Goal: Task Accomplishment & Management: Use online tool/utility

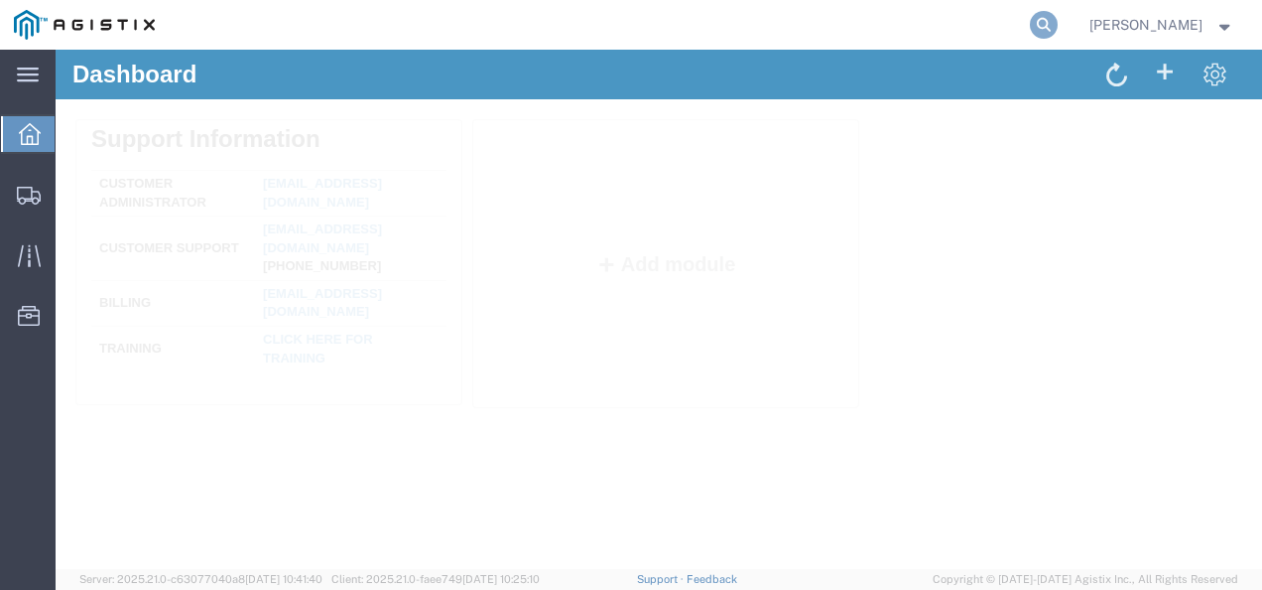
click at [1058, 20] on icon at bounding box center [1044, 25] width 28 height 28
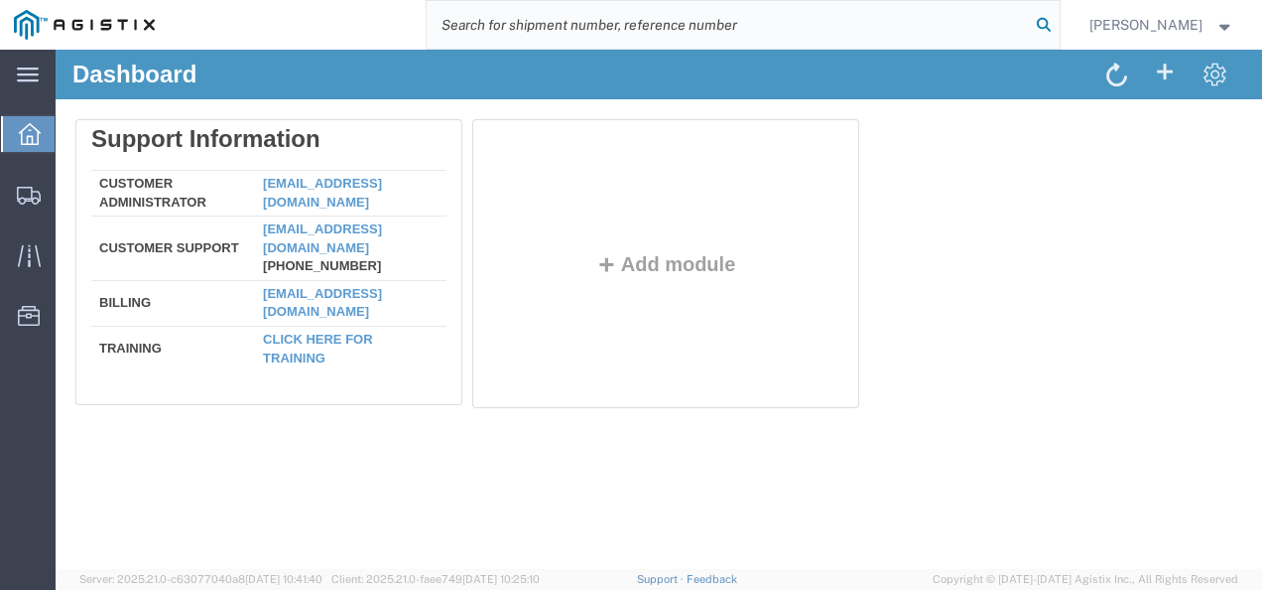
paste input "57139908"
type input "57139908"
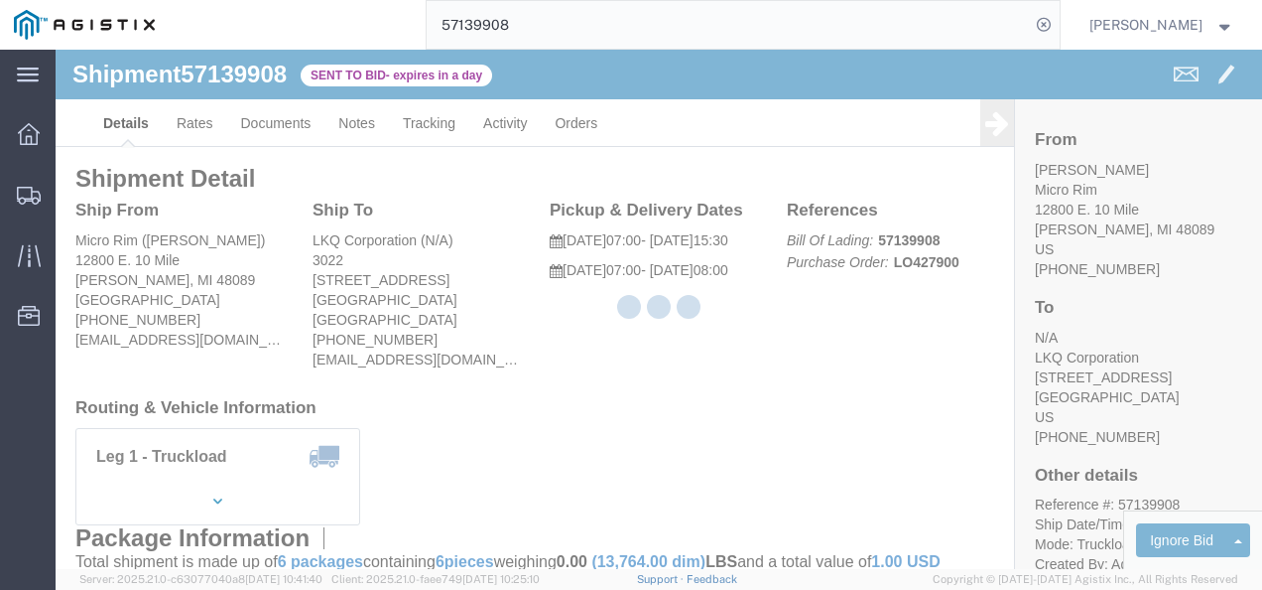
drag, startPoint x: 595, startPoint y: 345, endPoint x: 409, endPoint y: 235, distance: 216.7
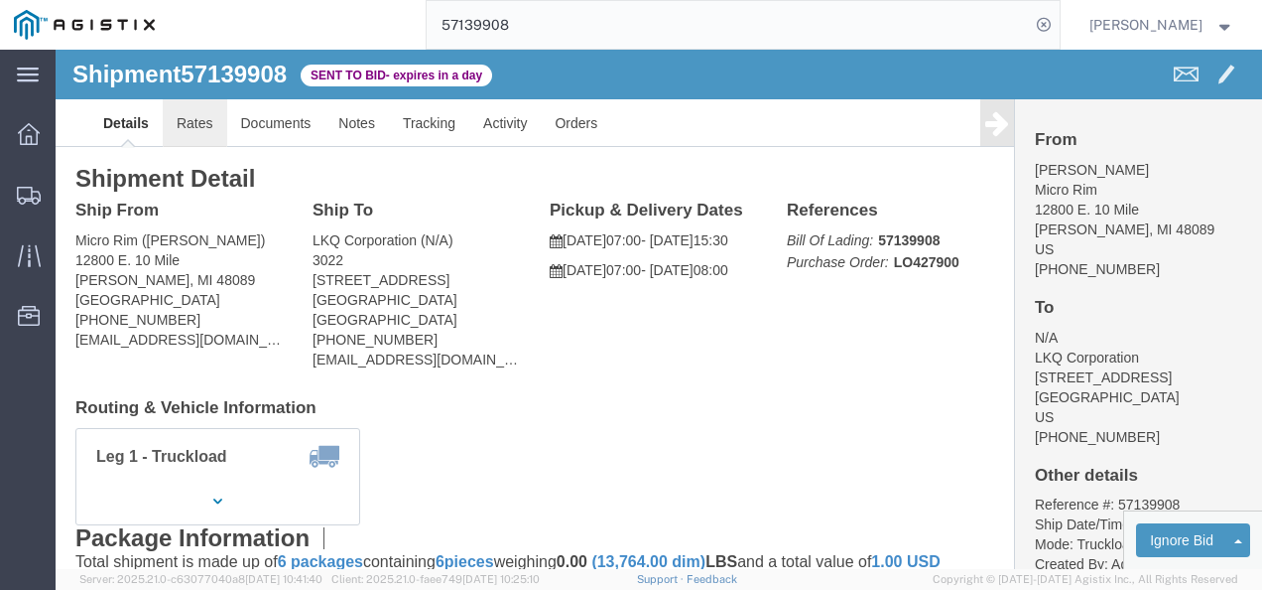
click link "Rates"
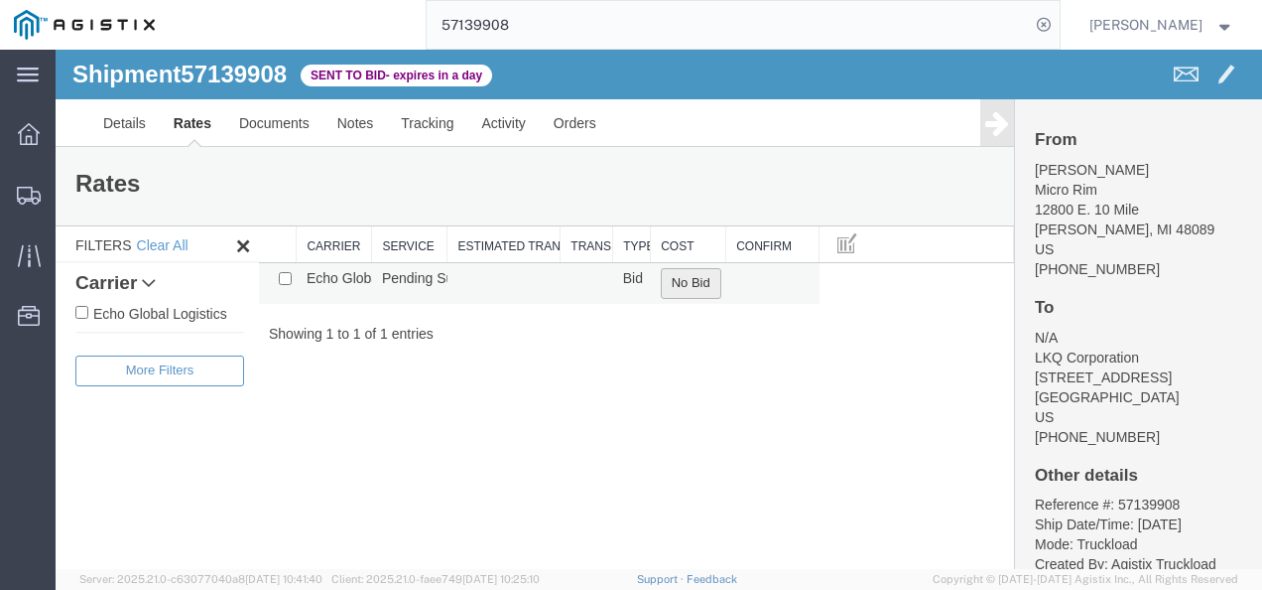
click at [661, 283] on button "No Bid" at bounding box center [691, 283] width 61 height 31
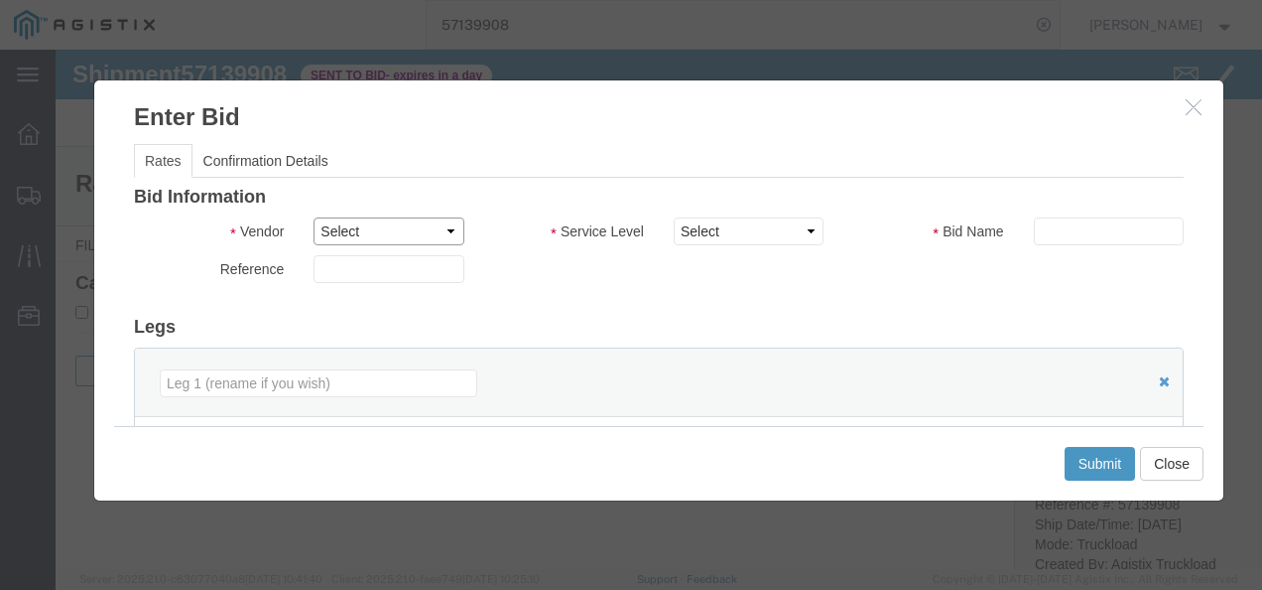
click at [410, 230] on select "Select Echo Global Logistics" at bounding box center [389, 231] width 150 height 28
select select "4622"
click at [314, 217] on select "Select Echo Global Logistics" at bounding box center [389, 231] width 150 height 28
click at [768, 225] on select "Select Guaranteed Next Day LTL Standard 3-5 Day Rail TL Standard 3 - 5 Day" at bounding box center [749, 231] width 150 height 28
select select "13989"
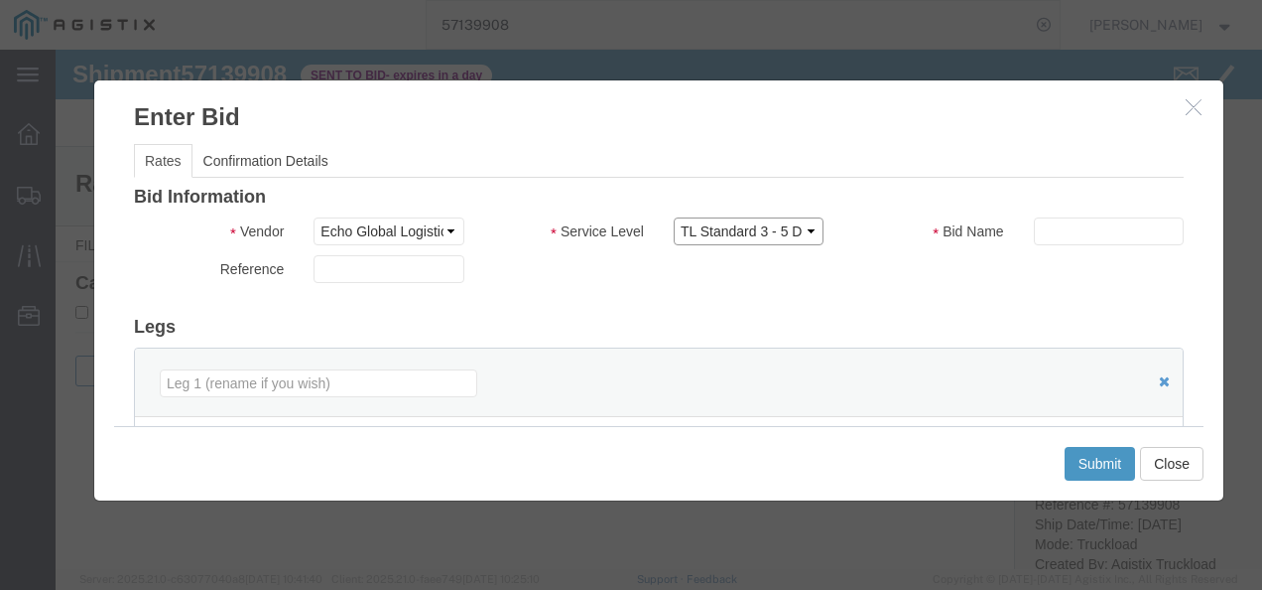
click at [674, 217] on select "Select Guaranteed Next Day LTL Standard 3-5 Day Rail TL Standard 3 - 5 Day" at bounding box center [749, 231] width 150 height 28
drag, startPoint x: 942, startPoint y: 305, endPoint x: 1076, endPoint y: 245, distance: 146.6
click at [953, 302] on div "Bid Information Vendor Select Echo Global Logistics Service Level Select Guaran…" at bounding box center [659, 511] width 1050 height 646
click at [1117, 217] on input "text" at bounding box center [1109, 231] width 150 height 28
type input "343"
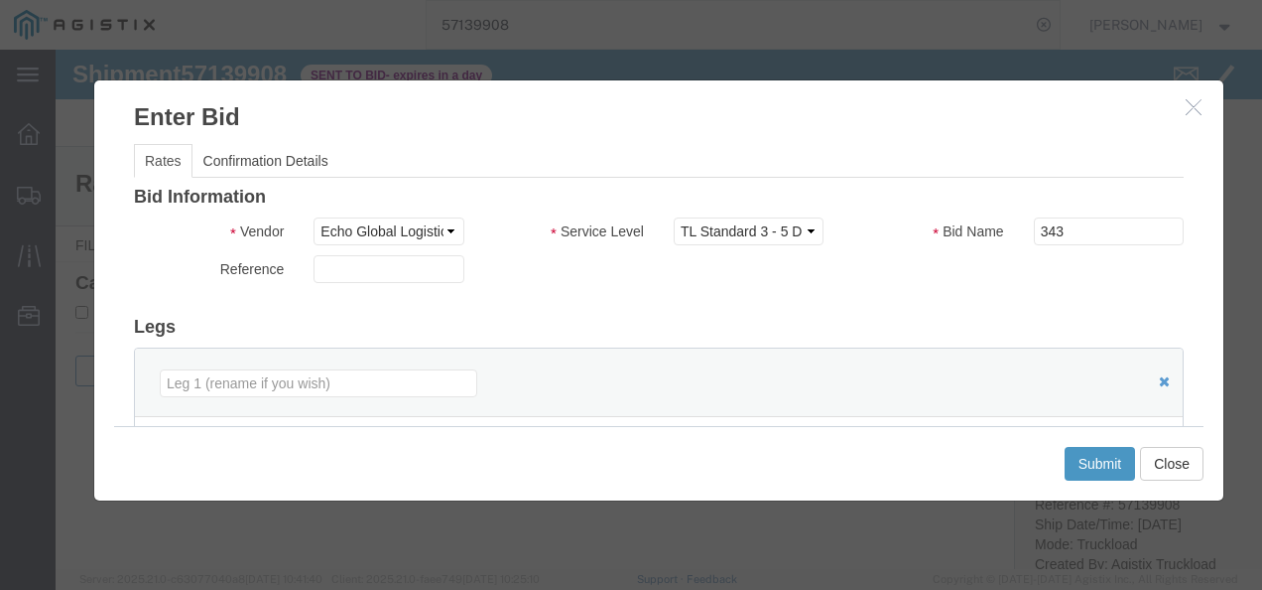
click at [895, 284] on div "Reference" at bounding box center [659, 274] width 1080 height 38
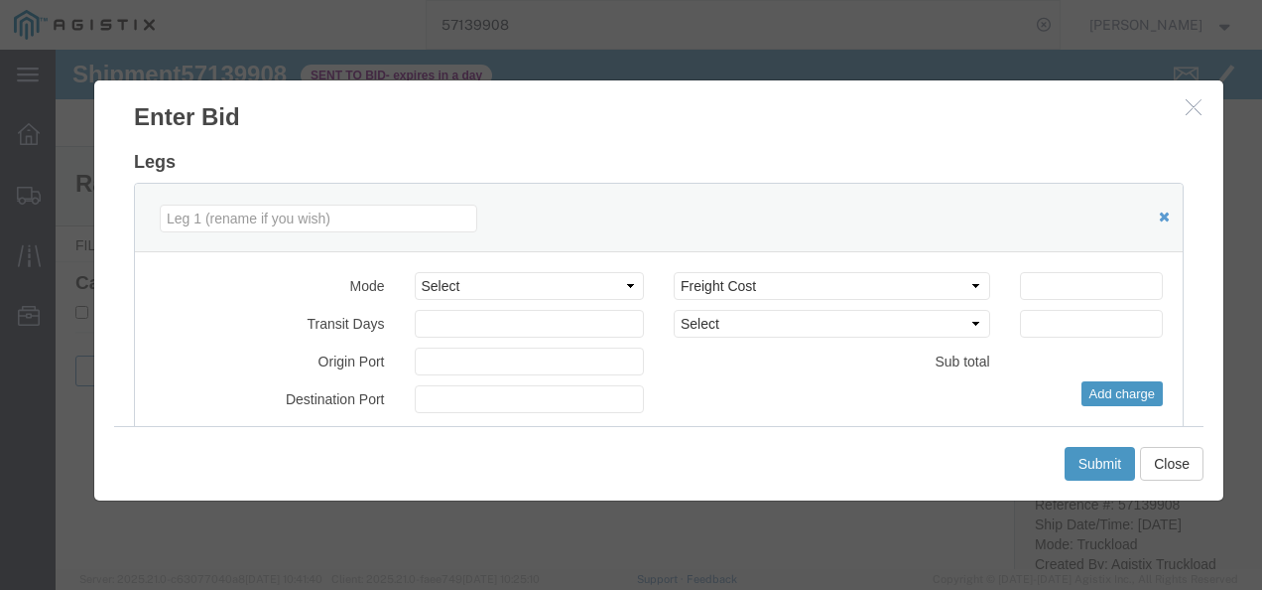
scroll to position [198, 0]
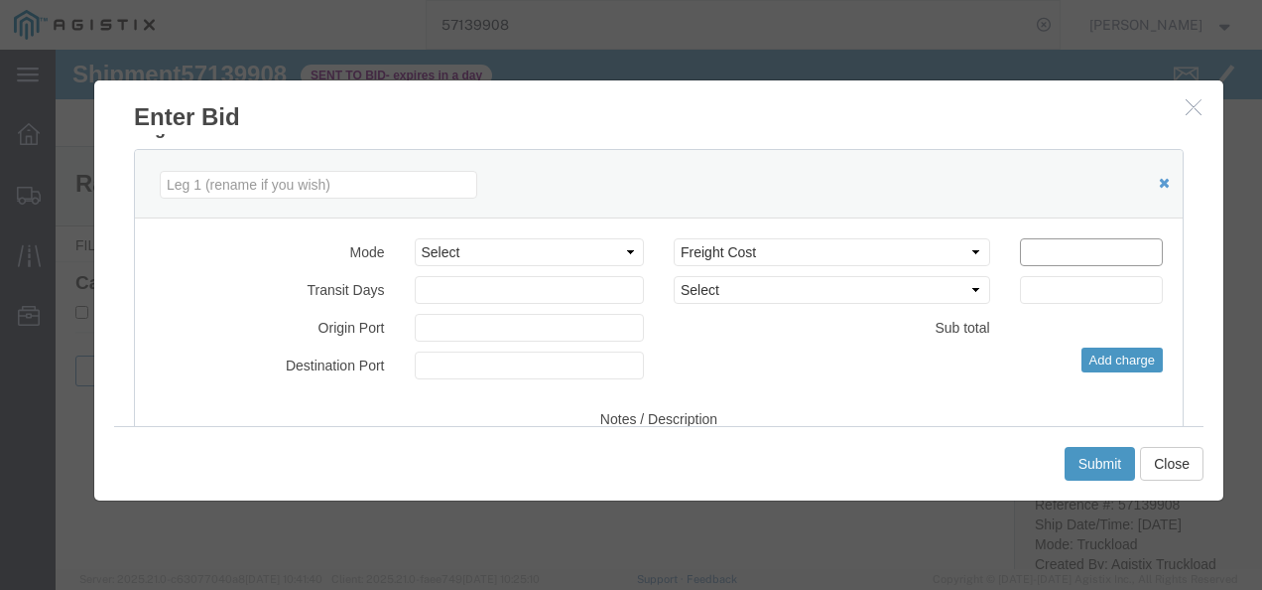
click at [1077, 250] on input "number" at bounding box center [1091, 252] width 143 height 28
type input "1300"
click at [1103, 465] on button "Submit" at bounding box center [1100, 464] width 71 height 34
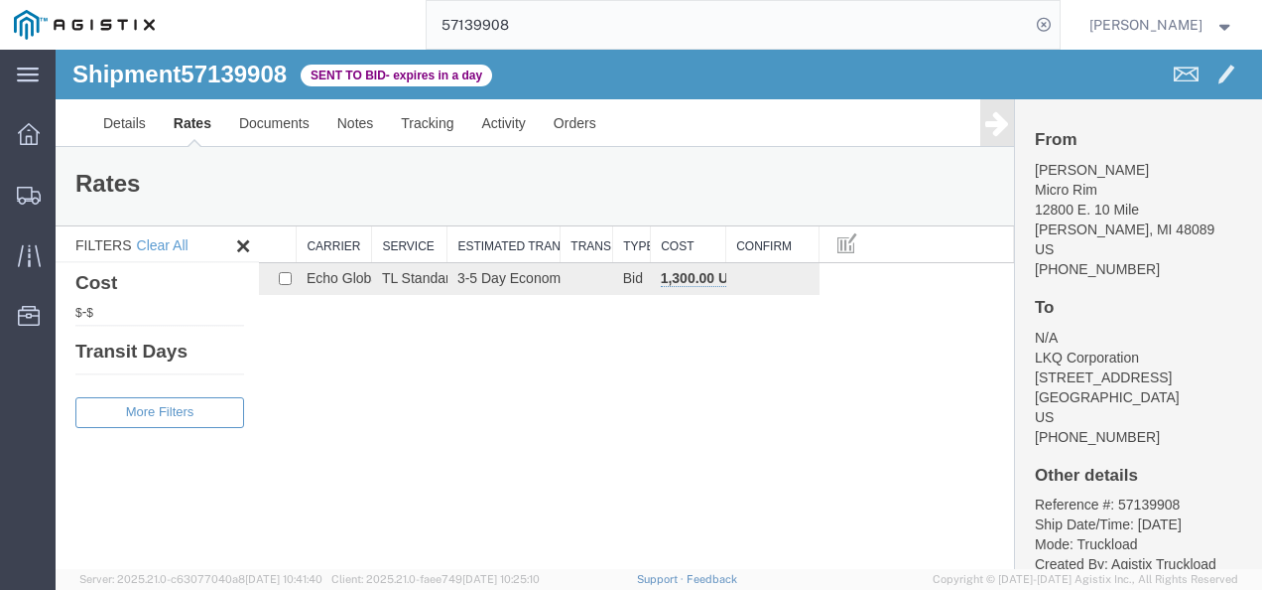
click at [630, 521] on div "Shipment 57139908 1 of 1 Sent to Bid - expires in a day Details Rates Documents…" at bounding box center [659, 309] width 1207 height 519
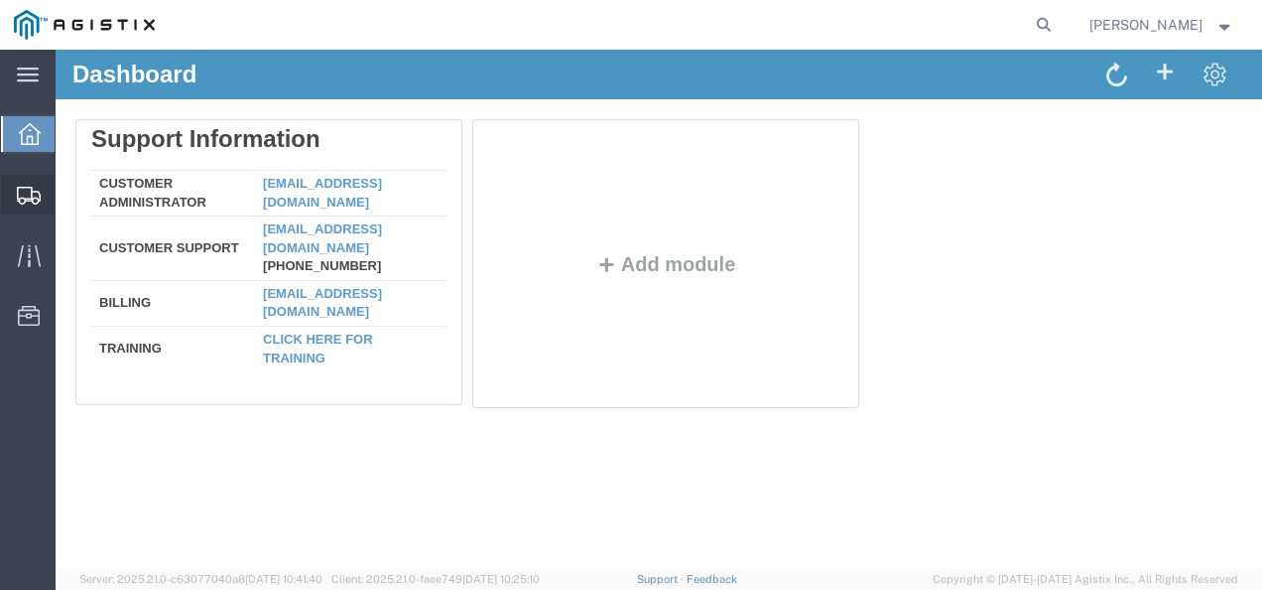
click at [68, 195] on span "Shipments" at bounding box center [62, 195] width 14 height 40
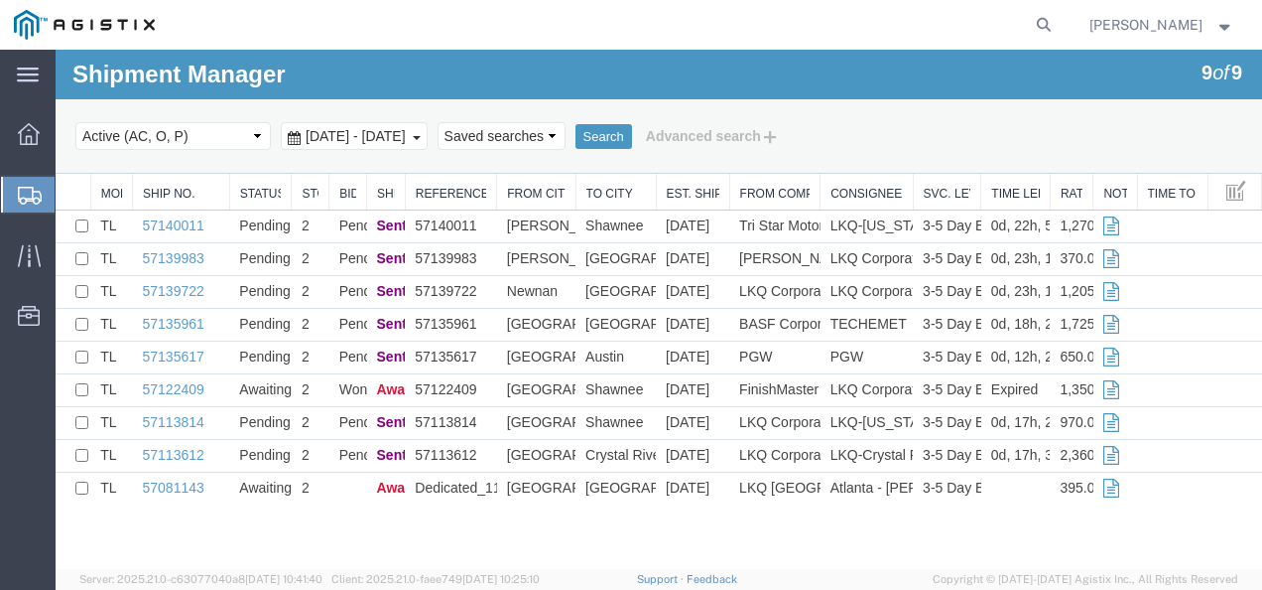
drag, startPoint x: 648, startPoint y: 540, endPoint x: 653, endPoint y: 564, distance: 24.3
click at [649, 544] on div "Shipment Manager 9 of 9 Search Select status Active (AC, O, P) All Approved Awa…" at bounding box center [659, 309] width 1207 height 519
